Goal: Obtain resource: Download file/media

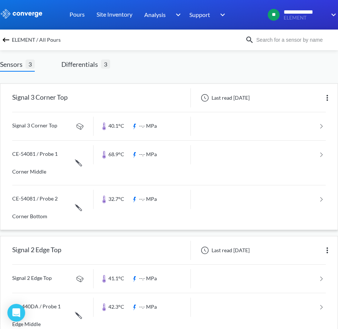
scroll to position [37, 0]
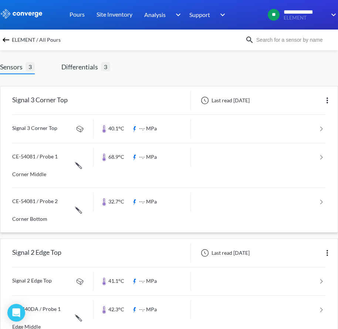
click at [60, 128] on link at bounding box center [168, 129] width 313 height 28
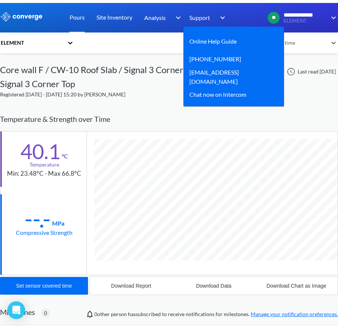
scroll to position [404, 338]
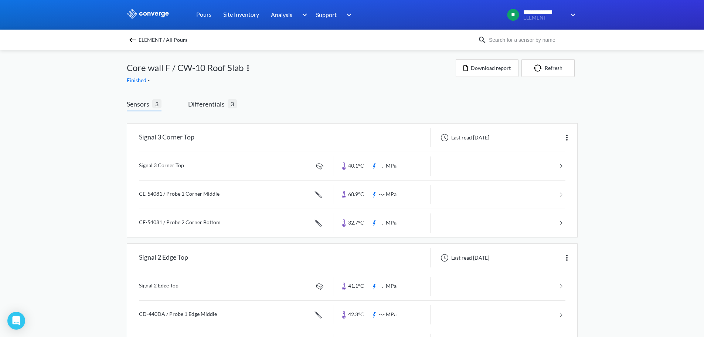
click at [137, 38] on img at bounding box center [132, 39] width 9 height 9
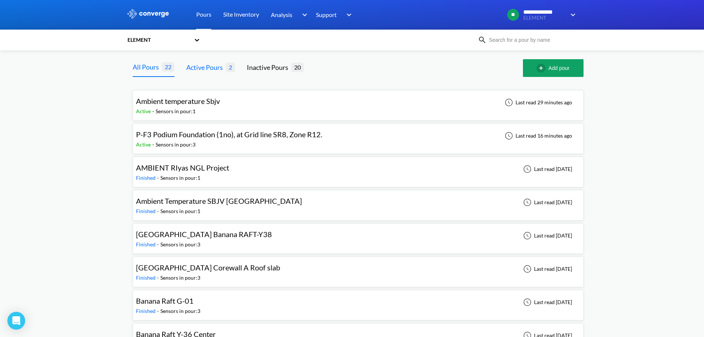
click at [198, 67] on div "Active Pours" at bounding box center [206, 67] width 40 height 10
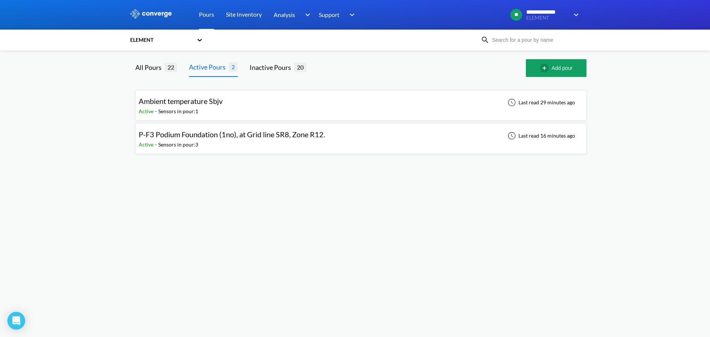
click at [281, 135] on span "P-F3 Podium Foundation (1no), at Grid line SR8, Zone R12." at bounding box center [232, 134] width 186 height 9
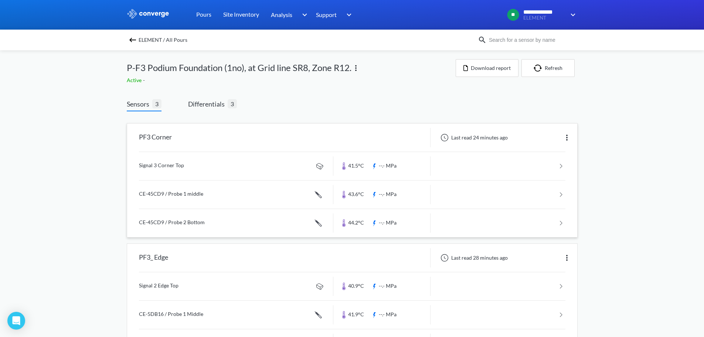
click at [186, 167] on link at bounding box center [352, 166] width 427 height 28
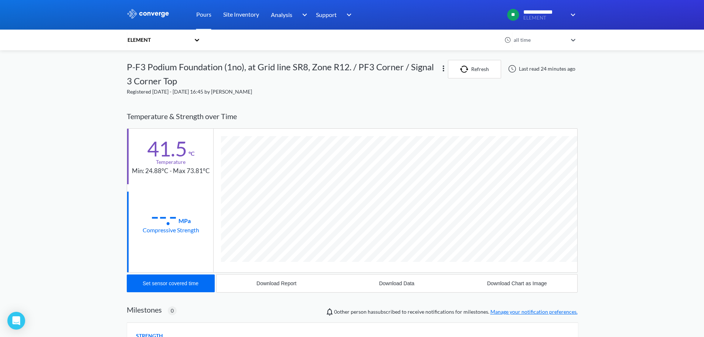
scroll to position [400, 451]
click at [343, 286] on button "Download Data" at bounding box center [397, 283] width 120 height 18
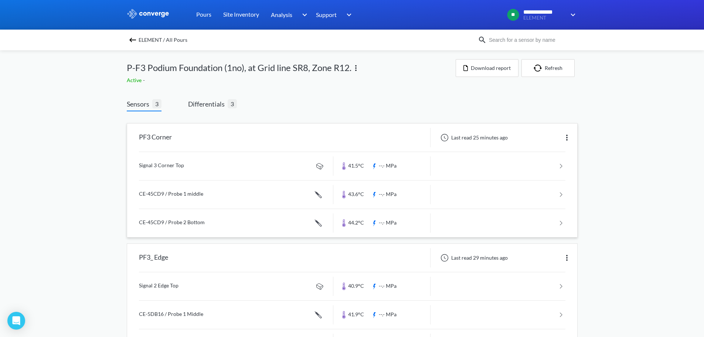
click at [163, 196] on link at bounding box center [352, 194] width 427 height 28
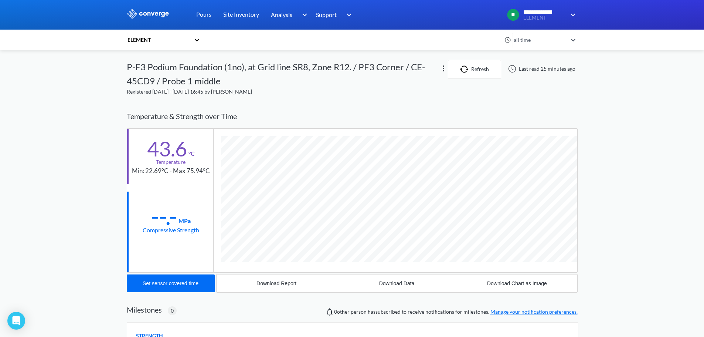
scroll to position [414, 451]
click at [343, 283] on div "Download Data" at bounding box center [396, 283] width 35 height 6
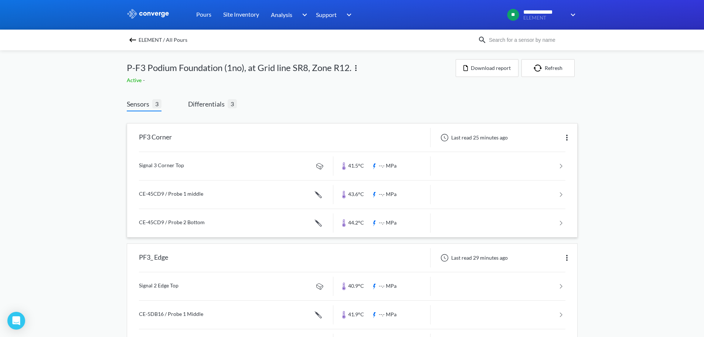
click at [180, 221] on link at bounding box center [352, 223] width 427 height 28
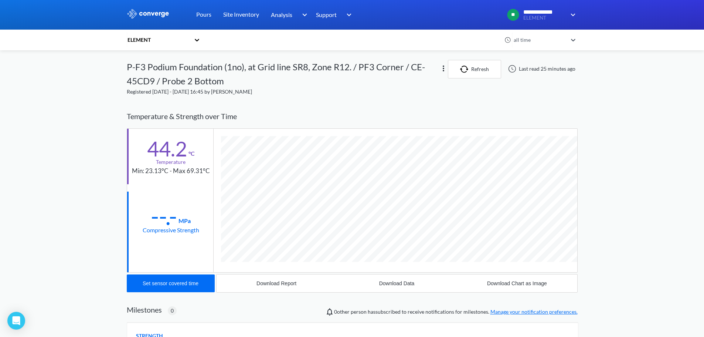
scroll to position [414, 451]
click at [343, 282] on div "Download Data" at bounding box center [396, 283] width 35 height 6
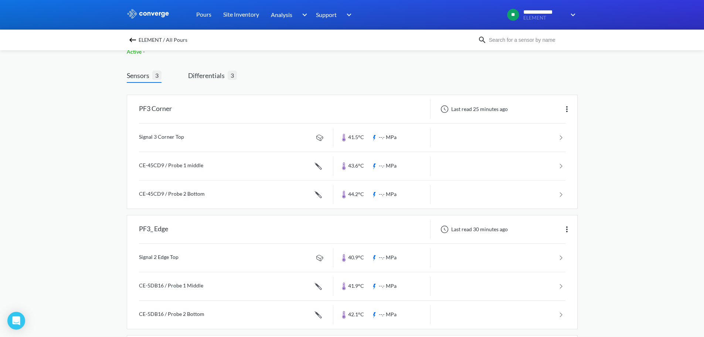
scroll to position [74, 0]
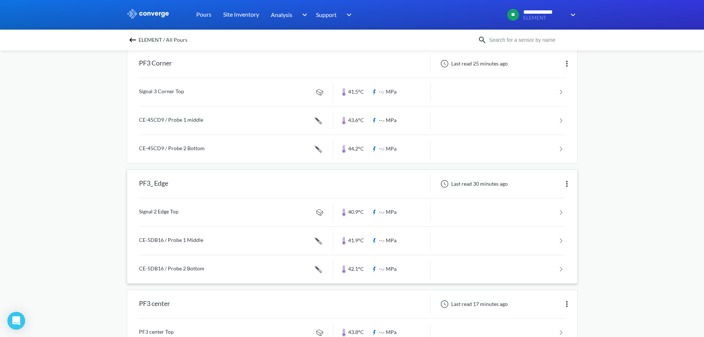
click at [161, 213] on link at bounding box center [352, 212] width 427 height 28
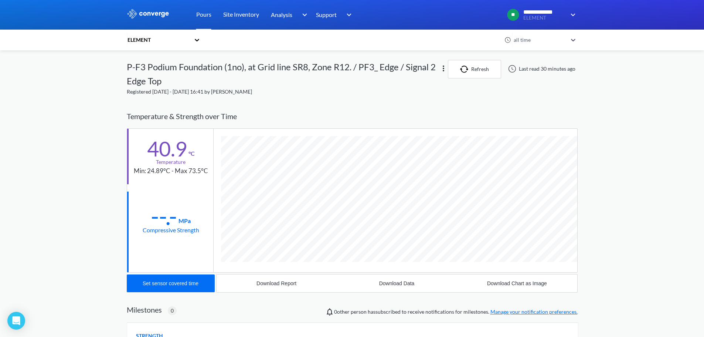
scroll to position [400, 451]
click at [343, 278] on button "Download Data" at bounding box center [397, 283] width 120 height 18
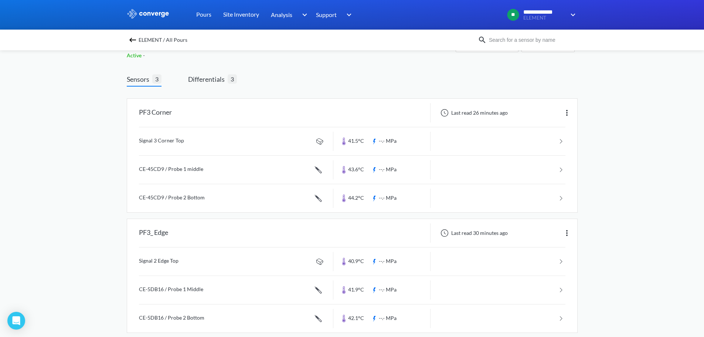
scroll to position [37, 0]
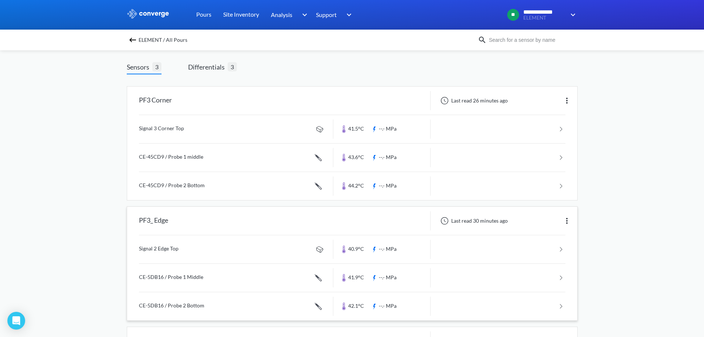
click at [158, 278] on link at bounding box center [352, 278] width 427 height 28
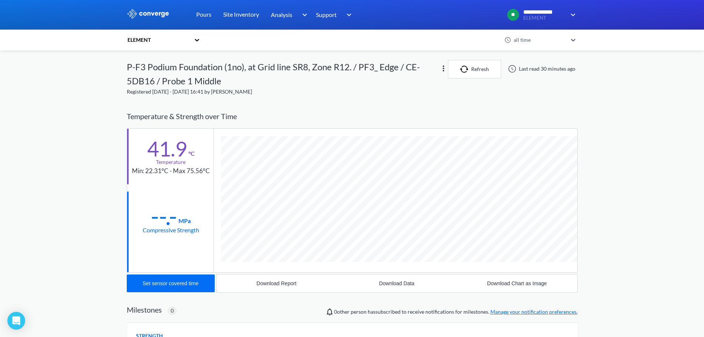
scroll to position [414, 451]
click at [343, 284] on div "Download Data" at bounding box center [396, 283] width 35 height 6
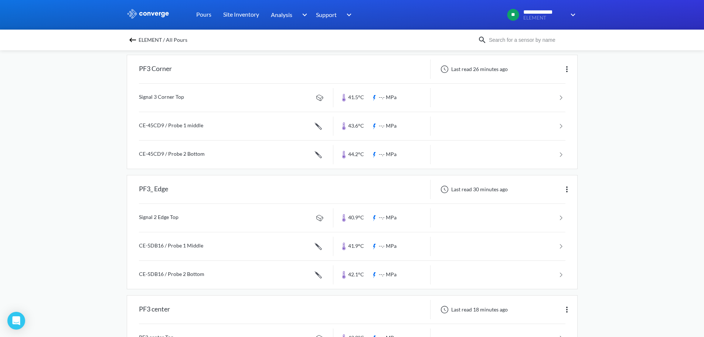
scroll to position [74, 0]
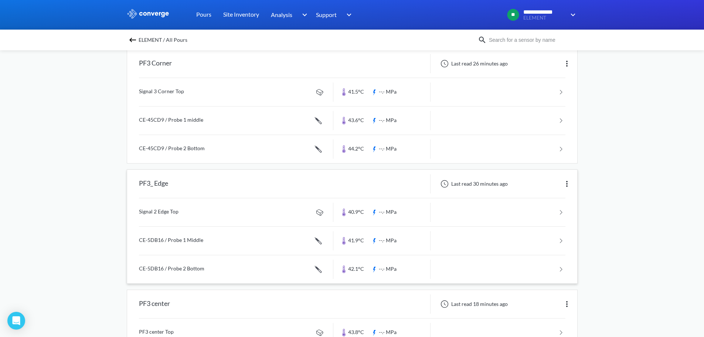
click at [186, 272] on link at bounding box center [352, 269] width 427 height 28
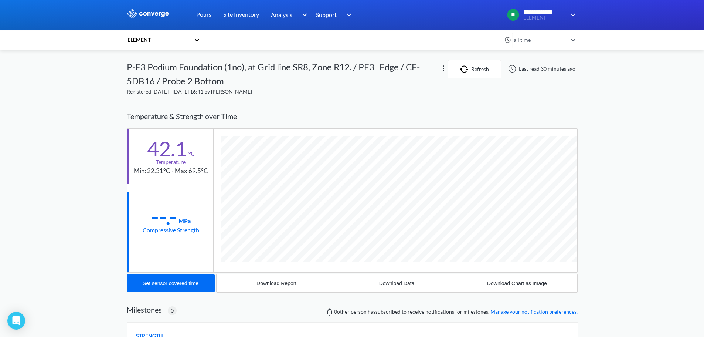
scroll to position [414, 451]
click at [343, 285] on div "Download Data" at bounding box center [396, 283] width 35 height 6
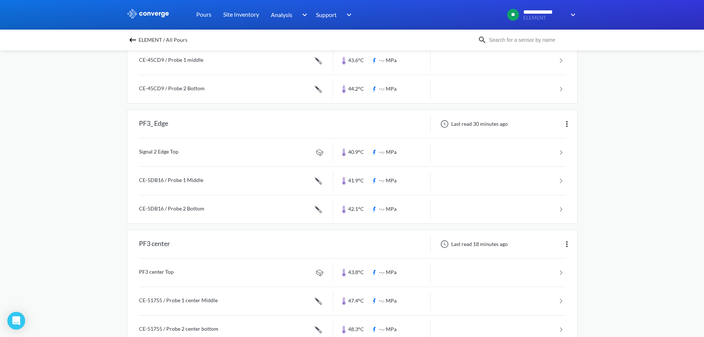
scroll to position [156, 0]
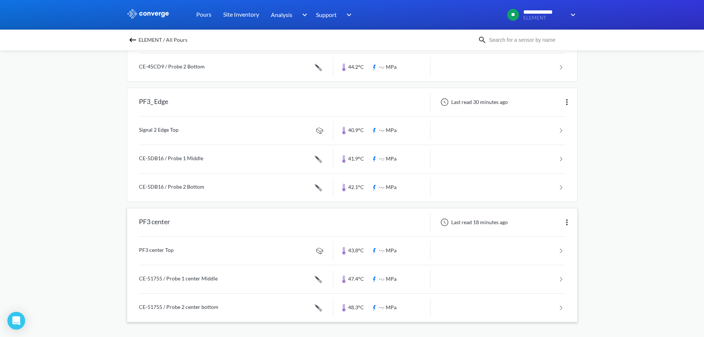
click at [207, 250] on link at bounding box center [352, 251] width 427 height 28
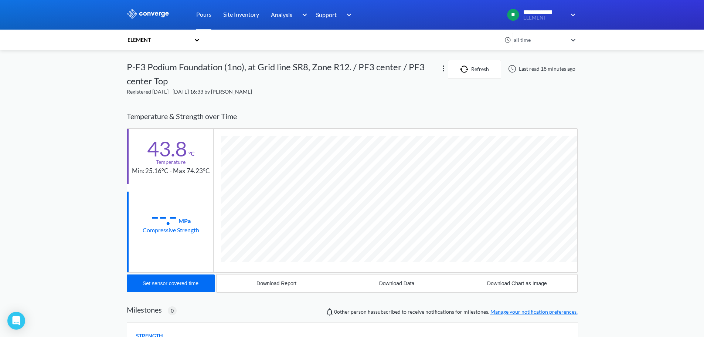
scroll to position [400, 451]
click at [343, 282] on div "Download Data" at bounding box center [396, 283] width 35 height 6
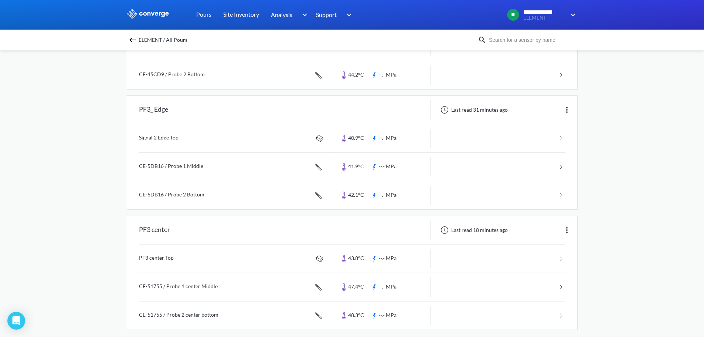
scroll to position [156, 0]
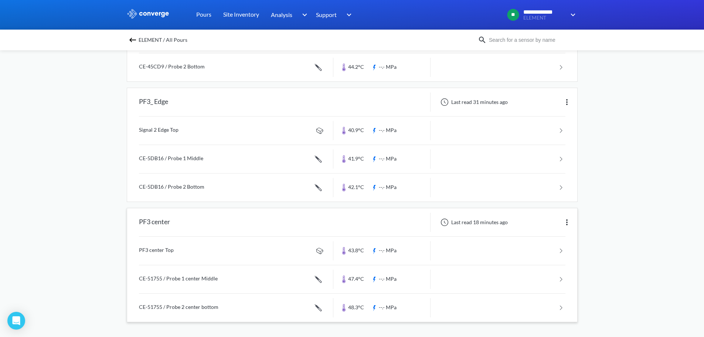
click at [199, 278] on link at bounding box center [352, 279] width 427 height 28
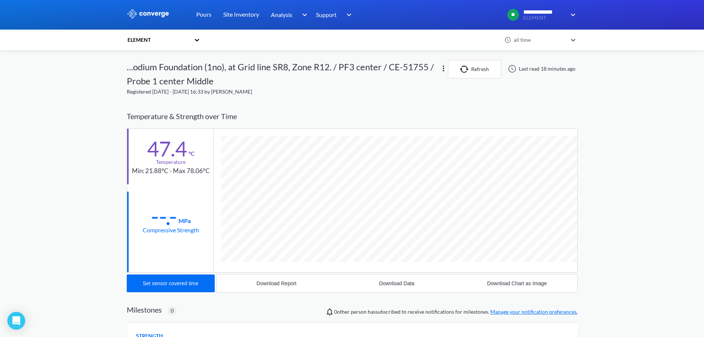
scroll to position [414, 451]
click at [343, 285] on div "Download Data" at bounding box center [396, 283] width 35 height 6
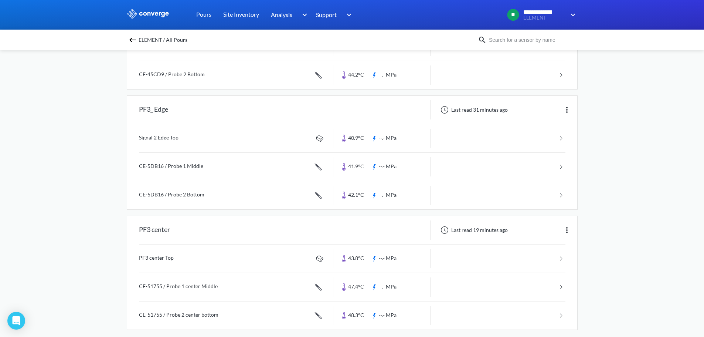
scroll to position [156, 0]
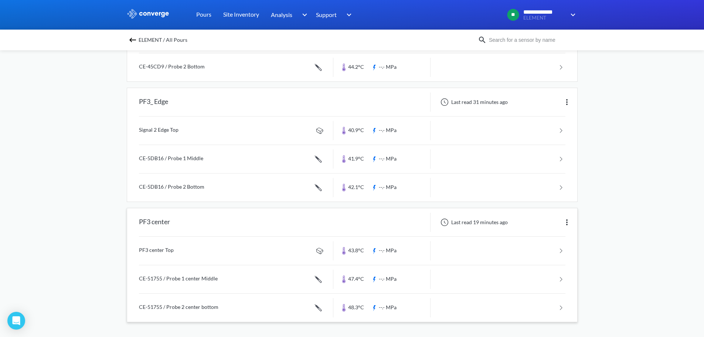
click at [178, 307] on link at bounding box center [352, 308] width 427 height 28
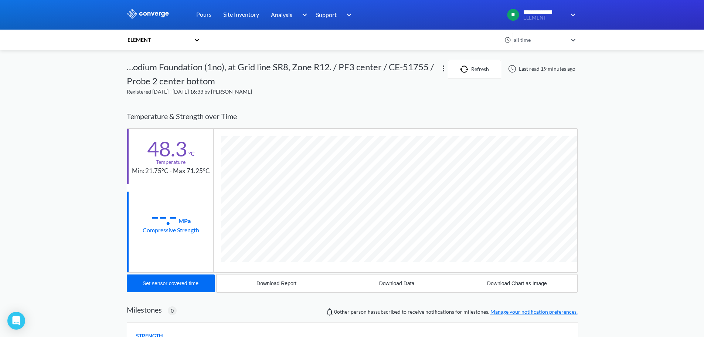
scroll to position [414, 451]
click at [343, 284] on div "Download Data" at bounding box center [396, 283] width 35 height 6
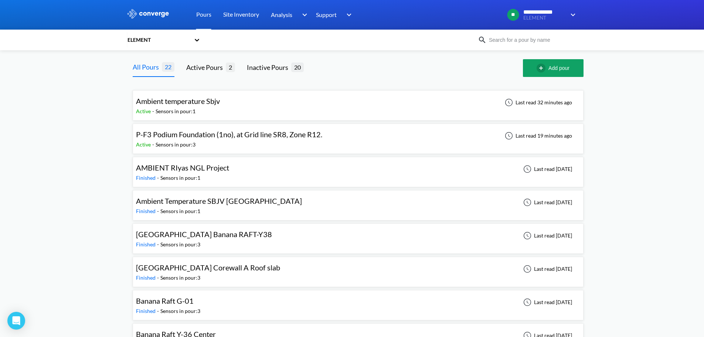
click at [171, 109] on div "Sensors in pour: 1" at bounding box center [176, 111] width 40 height 8
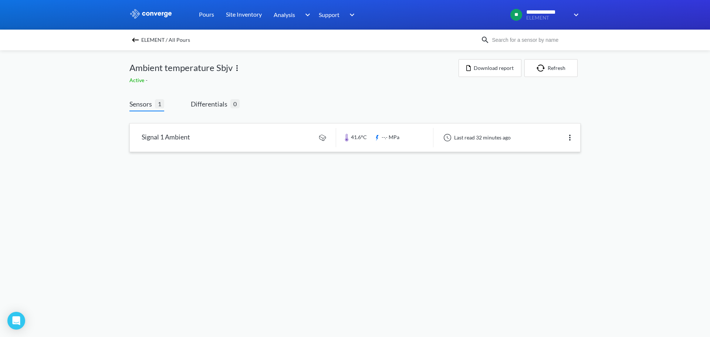
click at [187, 142] on link at bounding box center [355, 137] width 450 height 28
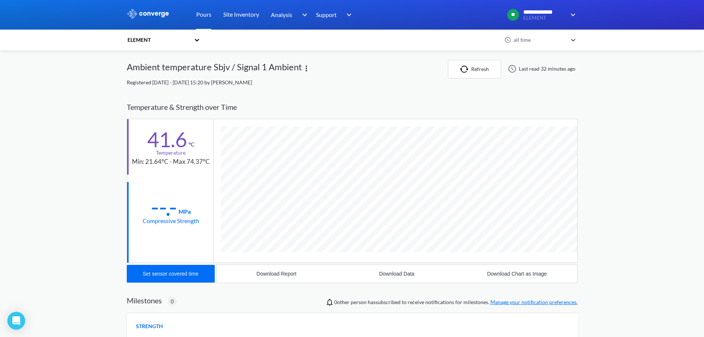
scroll to position [390, 451]
click at [343, 274] on div "Download Data" at bounding box center [396, 274] width 35 height 6
click at [52, 69] on div "**********" at bounding box center [352, 228] width 704 height 456
click at [343, 98] on div "**********" at bounding box center [352, 228] width 704 height 456
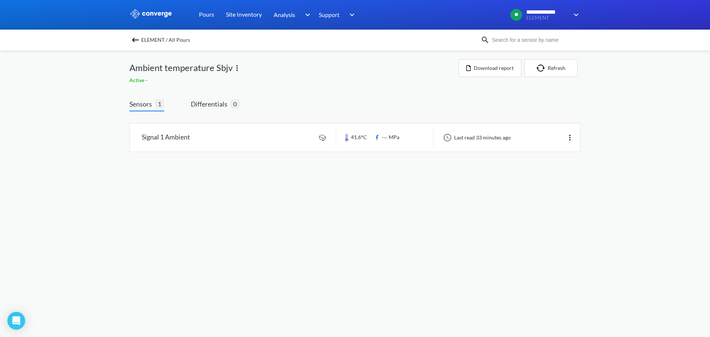
click at [132, 40] on img at bounding box center [135, 39] width 9 height 9
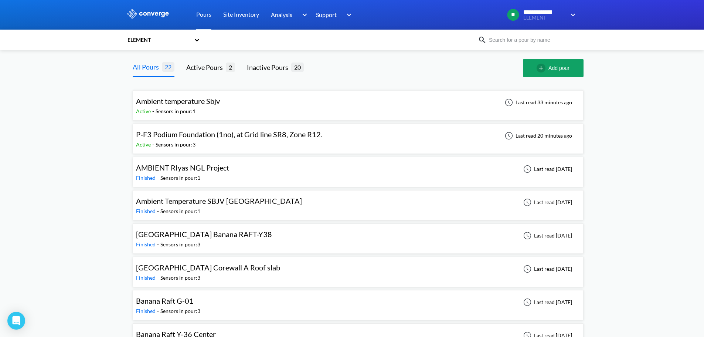
click at [214, 139] on div "P-F3 Podium Foundation (1no), at Grid line SR8, Zone R12." at bounding box center [229, 134] width 186 height 11
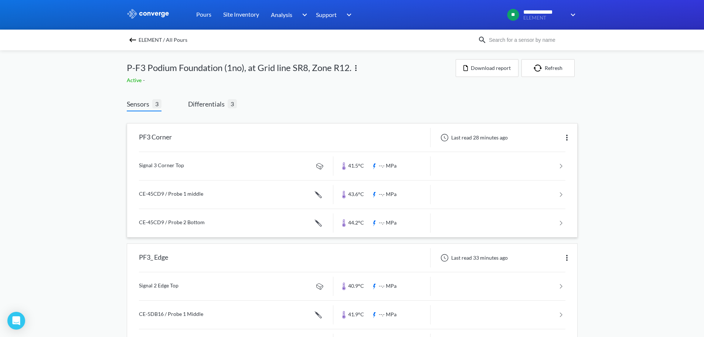
scroll to position [37, 0]
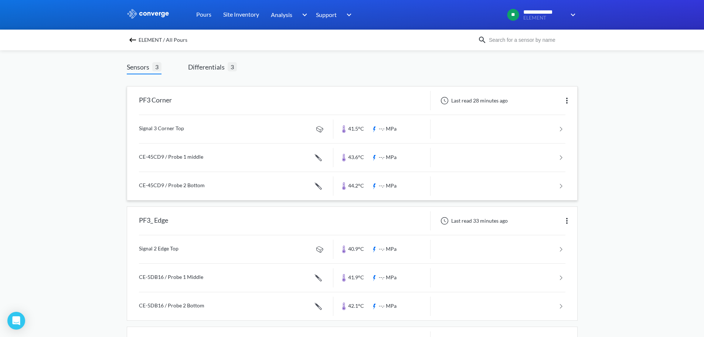
click at [193, 129] on link at bounding box center [352, 129] width 427 height 28
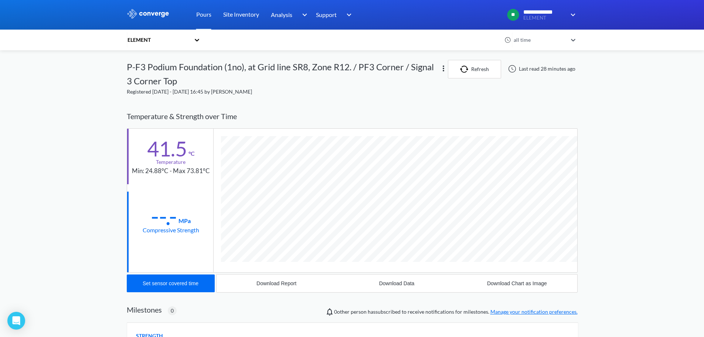
scroll to position [400, 451]
click at [343, 103] on div "ELEMENT all time P-F3 Podium Foundation (1no), at Grid line SR8, Zone R12. / PF…" at bounding box center [352, 260] width 451 height 400
click at [343, 68] on img at bounding box center [443, 68] width 9 height 9
click at [343, 89] on div "Registered 15 days ago - Aug 5th, 2025, 16:45 by Muhammed Rafi" at bounding box center [352, 92] width 451 height 8
